Goal: Navigation & Orientation: Find specific page/section

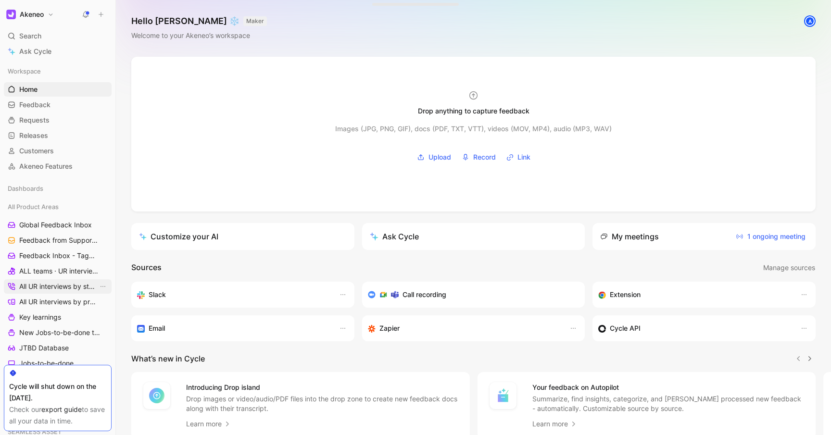
click at [39, 285] on span "All UR interviews by status" at bounding box center [58, 287] width 79 height 10
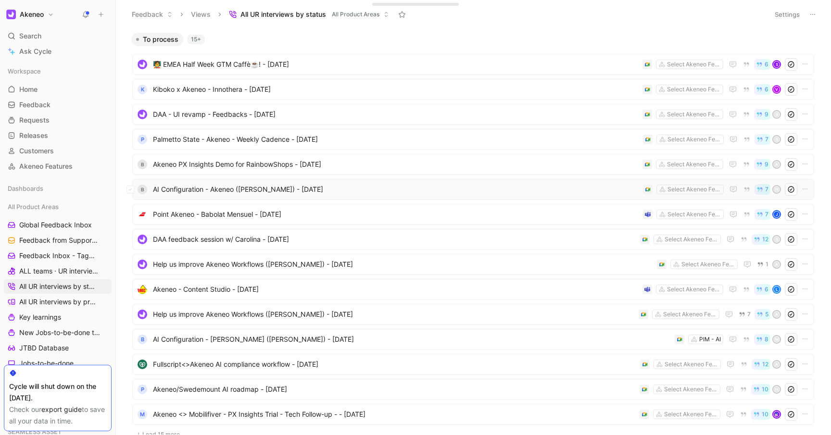
click at [374, 182] on div "B AI Configuration - Akeneo ([PERSON_NAME]) - [DATE] Select Akeneo Features 7 H" at bounding box center [473, 189] width 682 height 21
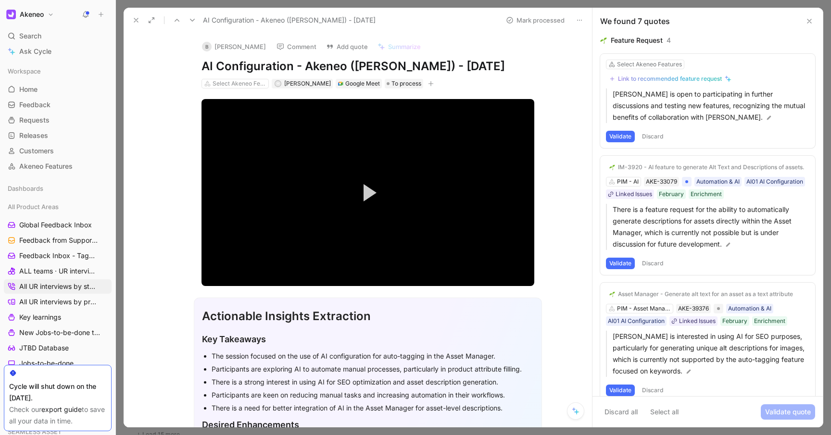
click at [428, 84] on icon "button" at bounding box center [431, 84] width 6 height 6
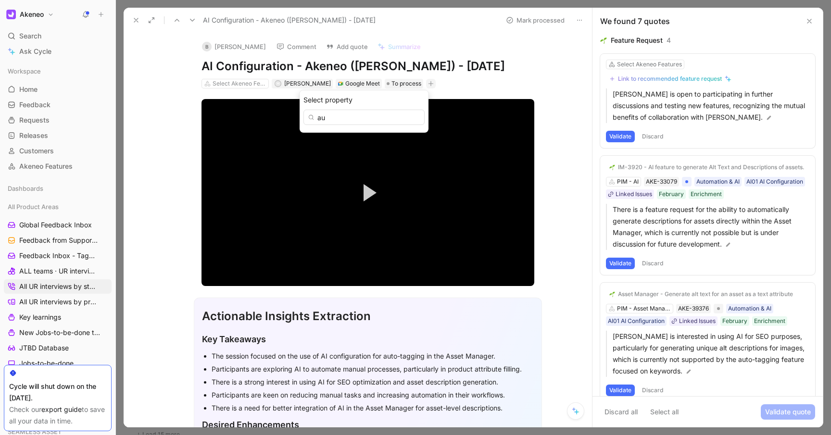
type input "a"
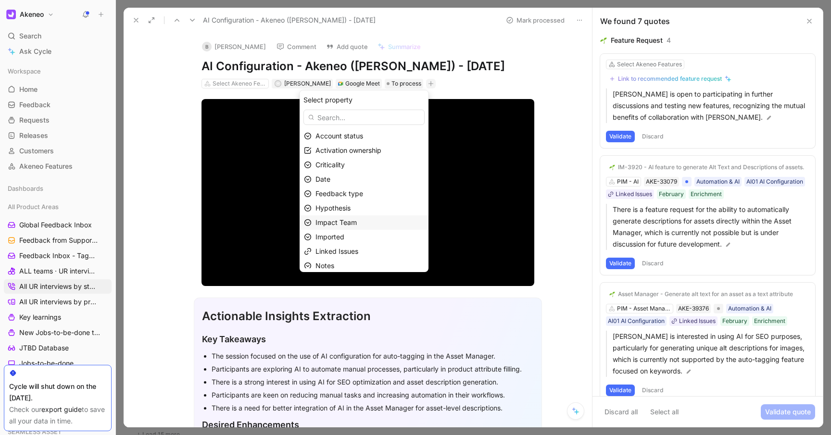
click at [365, 225] on div "Impact Team" at bounding box center [369, 223] width 109 height 12
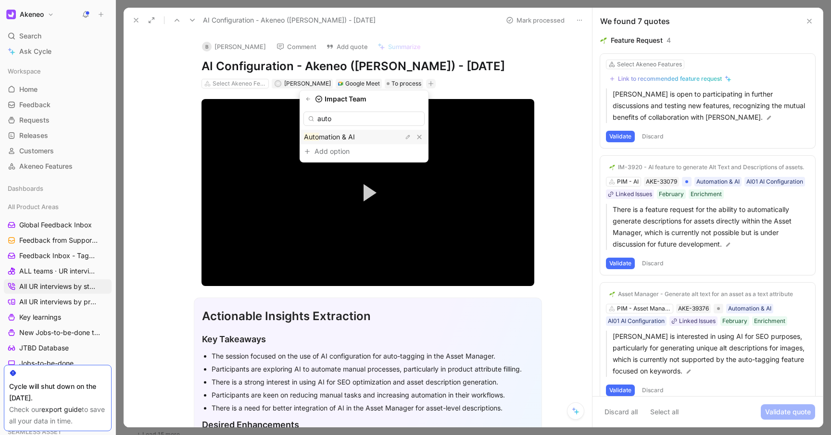
type input "auto"
click at [363, 137] on div "Auto mation & AI" at bounding box center [340, 137] width 72 height 12
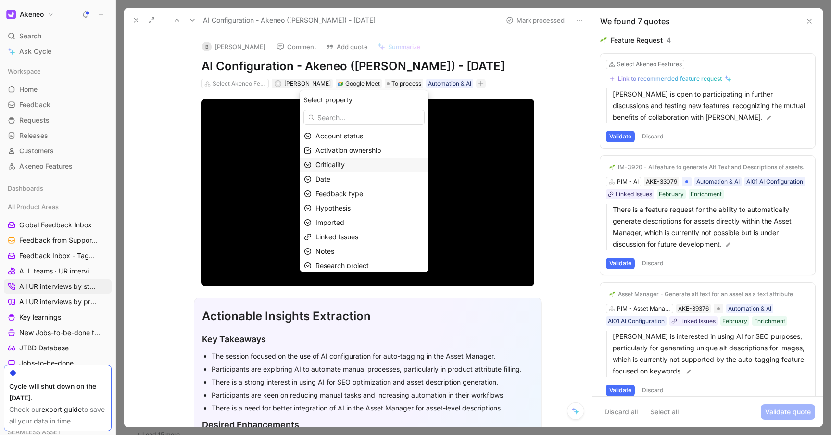
scroll to position [34, 0]
click at [371, 227] on div "Research project" at bounding box center [369, 232] width 109 height 12
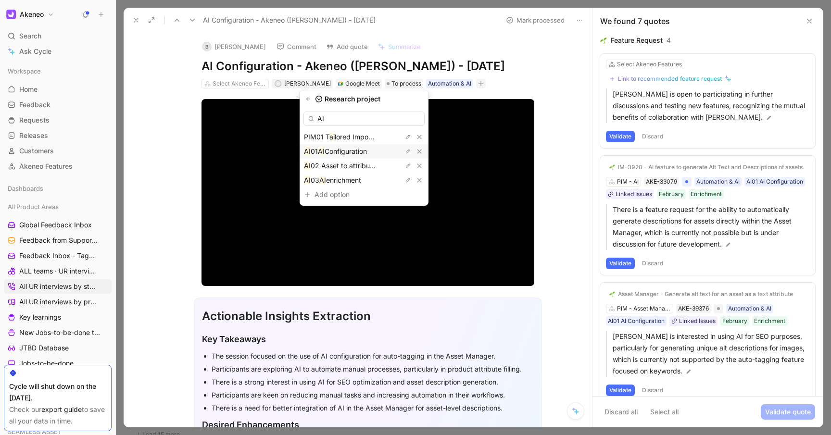
type input "AI"
click at [351, 152] on span "Configuration" at bounding box center [346, 151] width 42 height 8
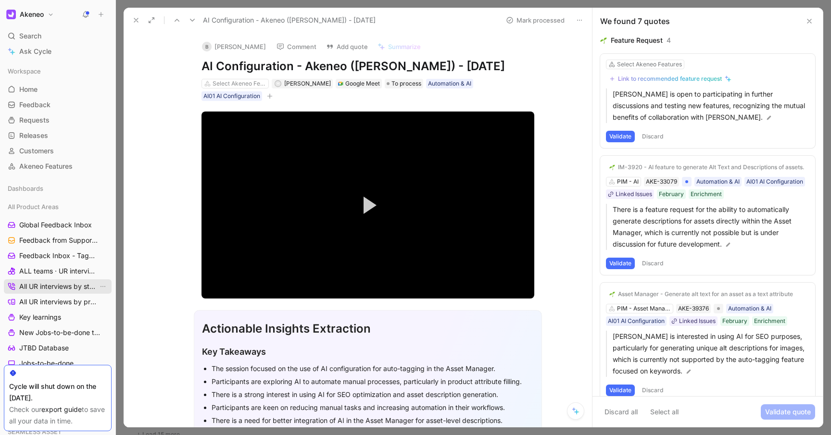
click at [40, 283] on span "All UR interviews by status" at bounding box center [58, 287] width 79 height 10
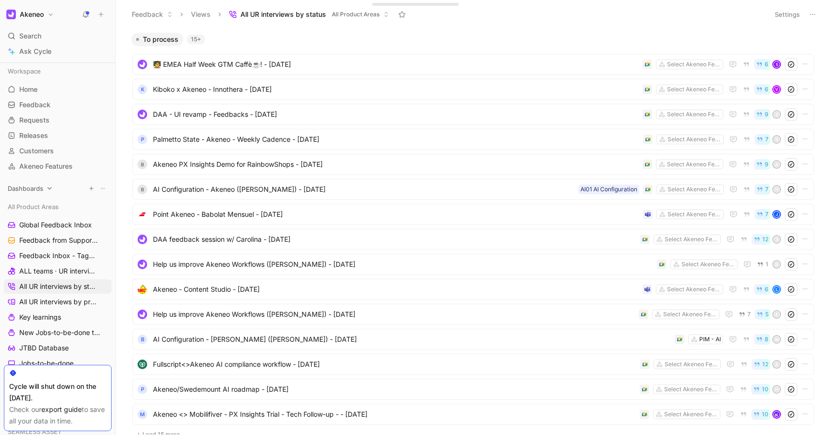
scroll to position [27, 0]
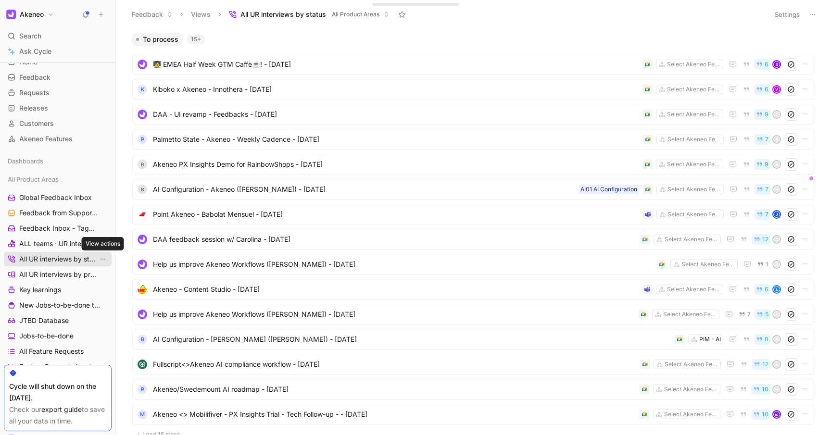
click at [102, 261] on icon "View actions" at bounding box center [103, 259] width 8 height 8
drag, startPoint x: 21, startPoint y: 259, endPoint x: 34, endPoint y: 260, distance: 13.0
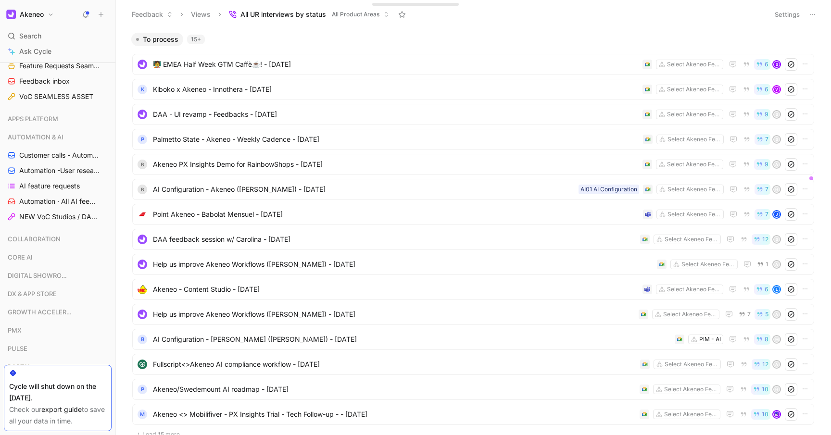
scroll to position [411, 0]
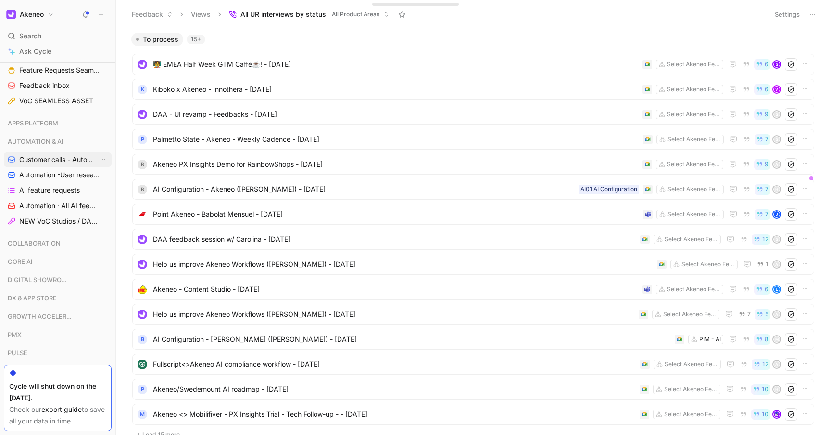
click at [50, 162] on span "Customer calls - Automation ([PERSON_NAME])" at bounding box center [58, 160] width 79 height 10
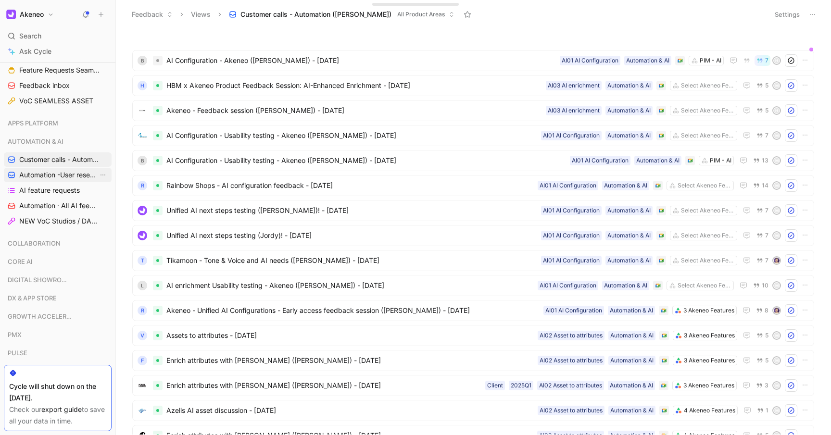
click at [46, 177] on span "Automation -User research per project" at bounding box center [58, 175] width 79 height 10
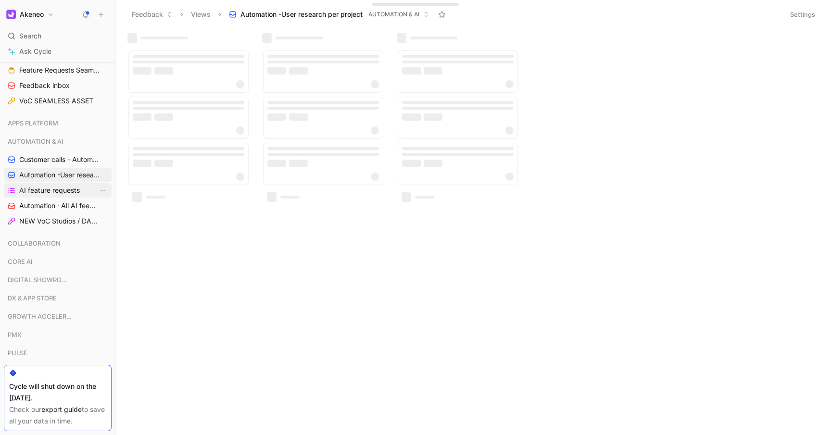
click at [46, 191] on span "AI feature requests" at bounding box center [49, 191] width 61 height 10
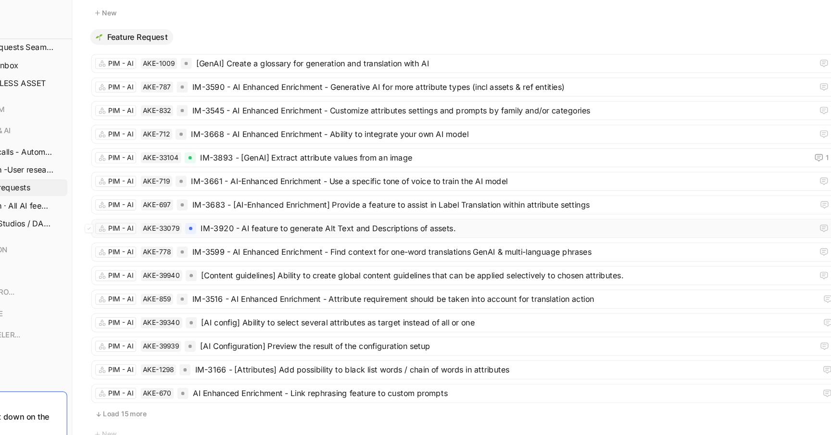
scroll to position [420, 0]
